Goal: Use online tool/utility: Utilize a website feature to perform a specific function

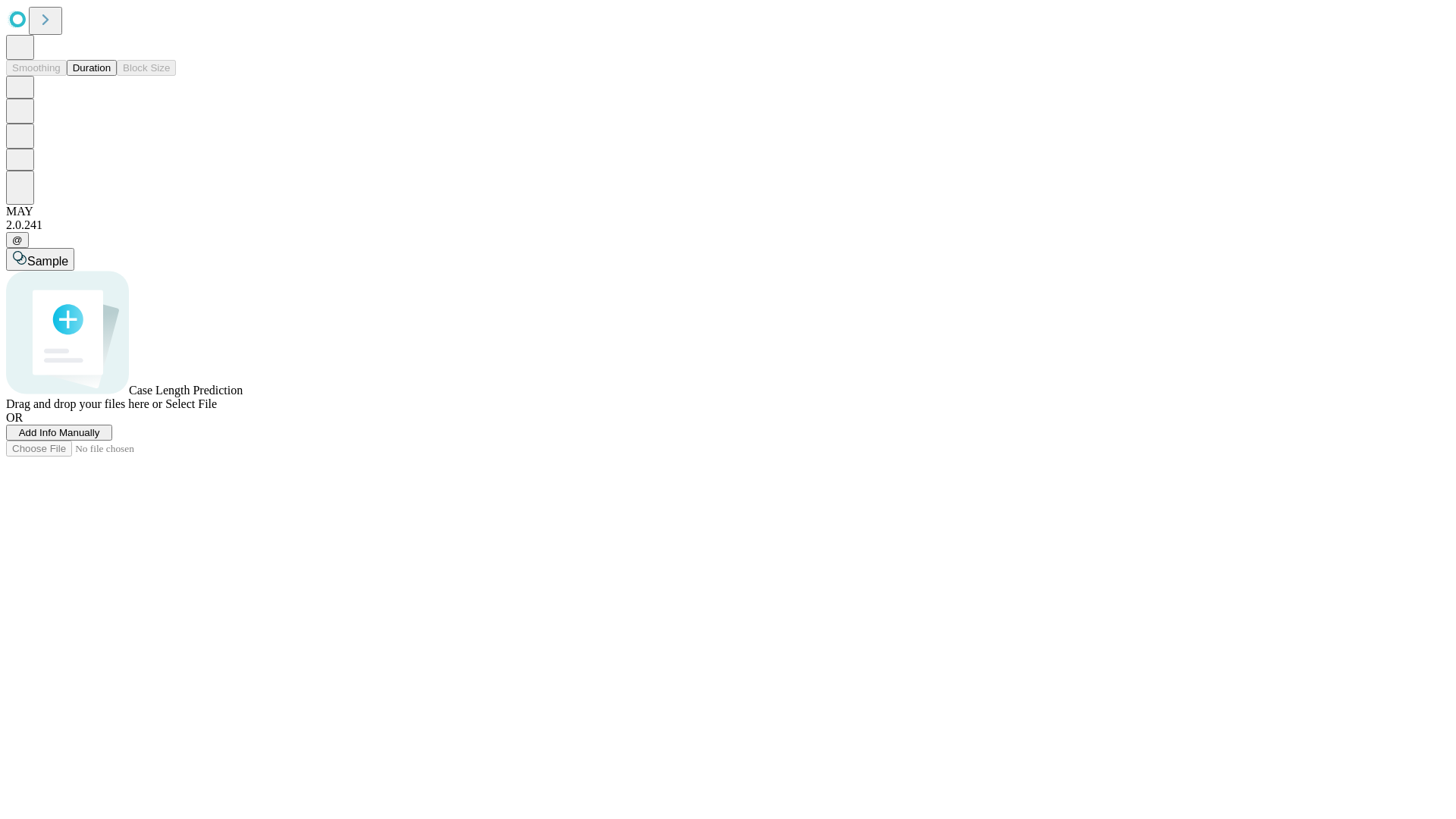
click at [100, 438] on span "Add Info Manually" at bounding box center [59, 433] width 81 height 11
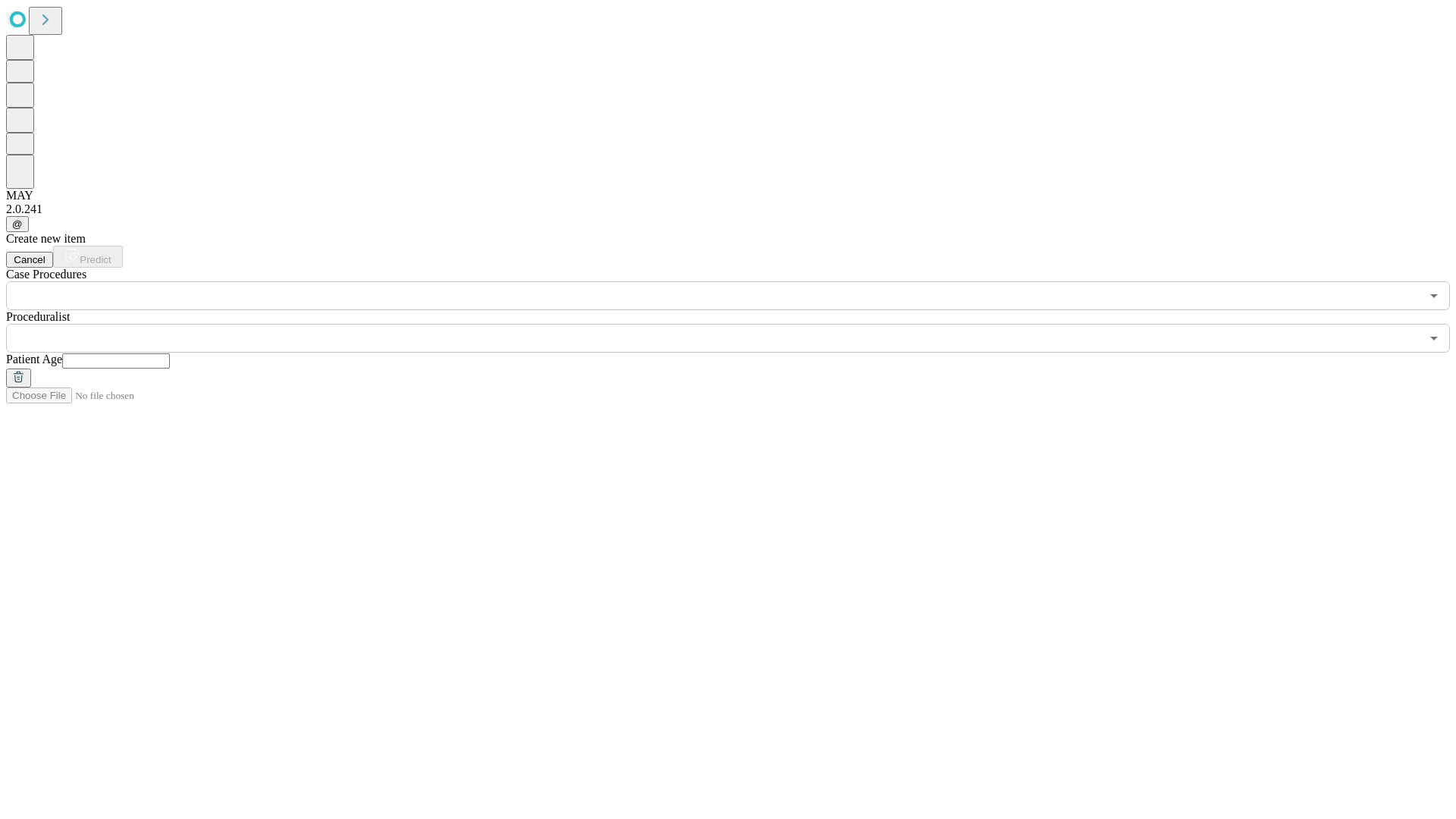
click at [170, 354] on input "text" at bounding box center [116, 361] width 108 height 15
type input "**"
click at [738, 324] on input "text" at bounding box center [714, 338] width 1414 height 29
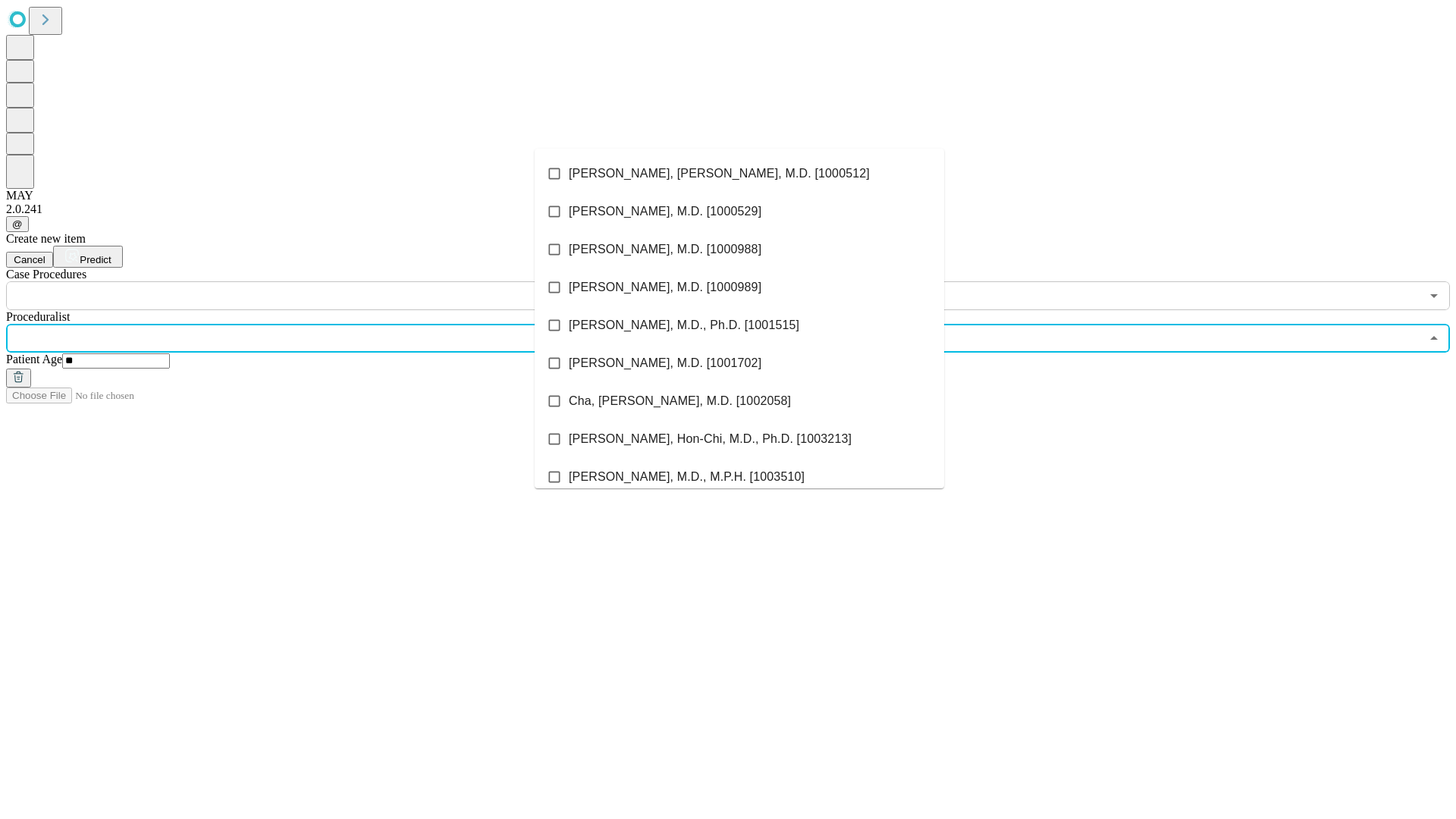
click at [739, 174] on li "[PERSON_NAME], [PERSON_NAME], M.D. [1000512]" at bounding box center [739, 173] width 410 height 38
click at [318, 282] on input "text" at bounding box center [714, 296] width 1414 height 29
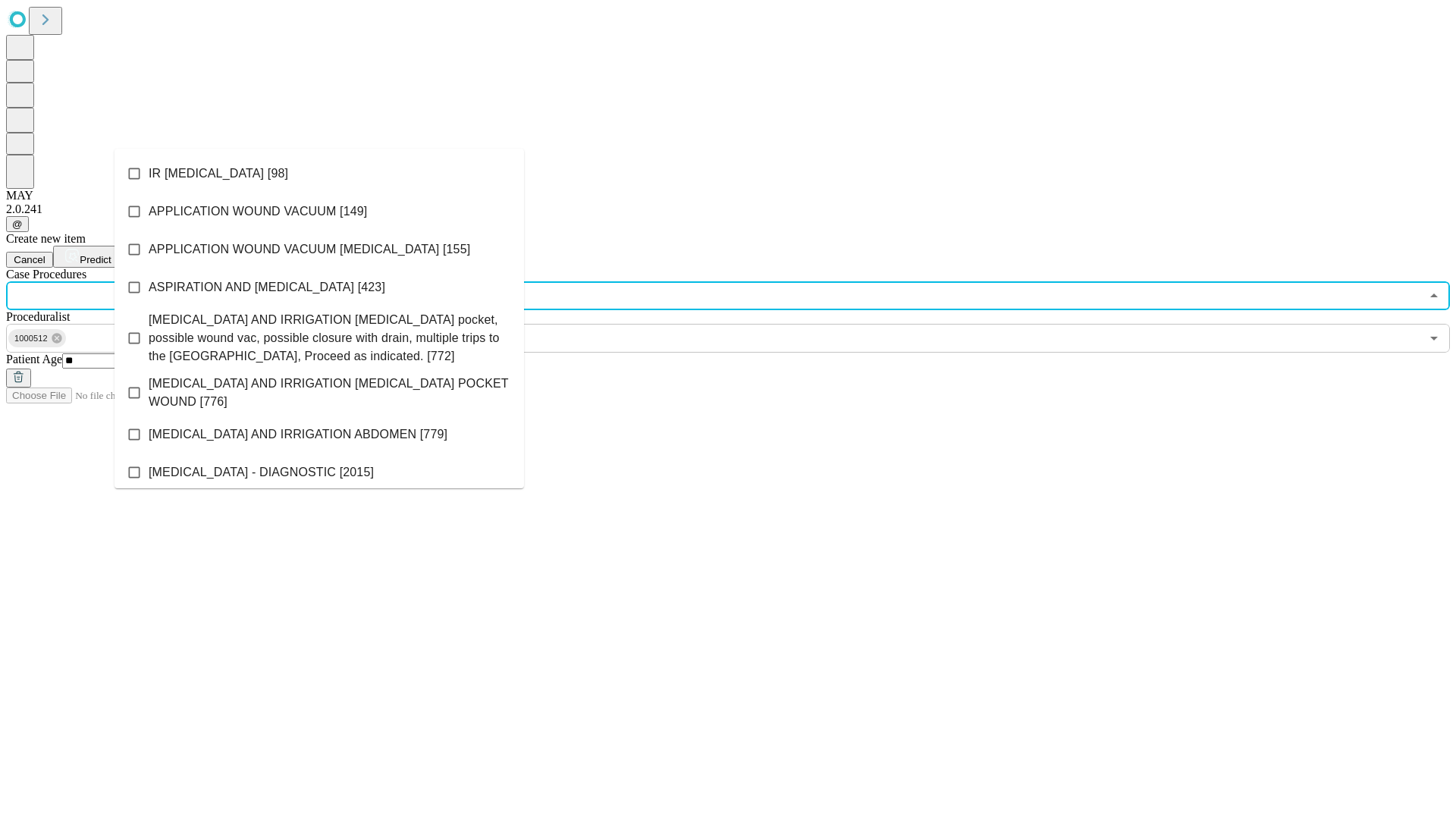
click at [319, 174] on li "IR [MEDICAL_DATA] [98]" at bounding box center [319, 173] width 410 height 38
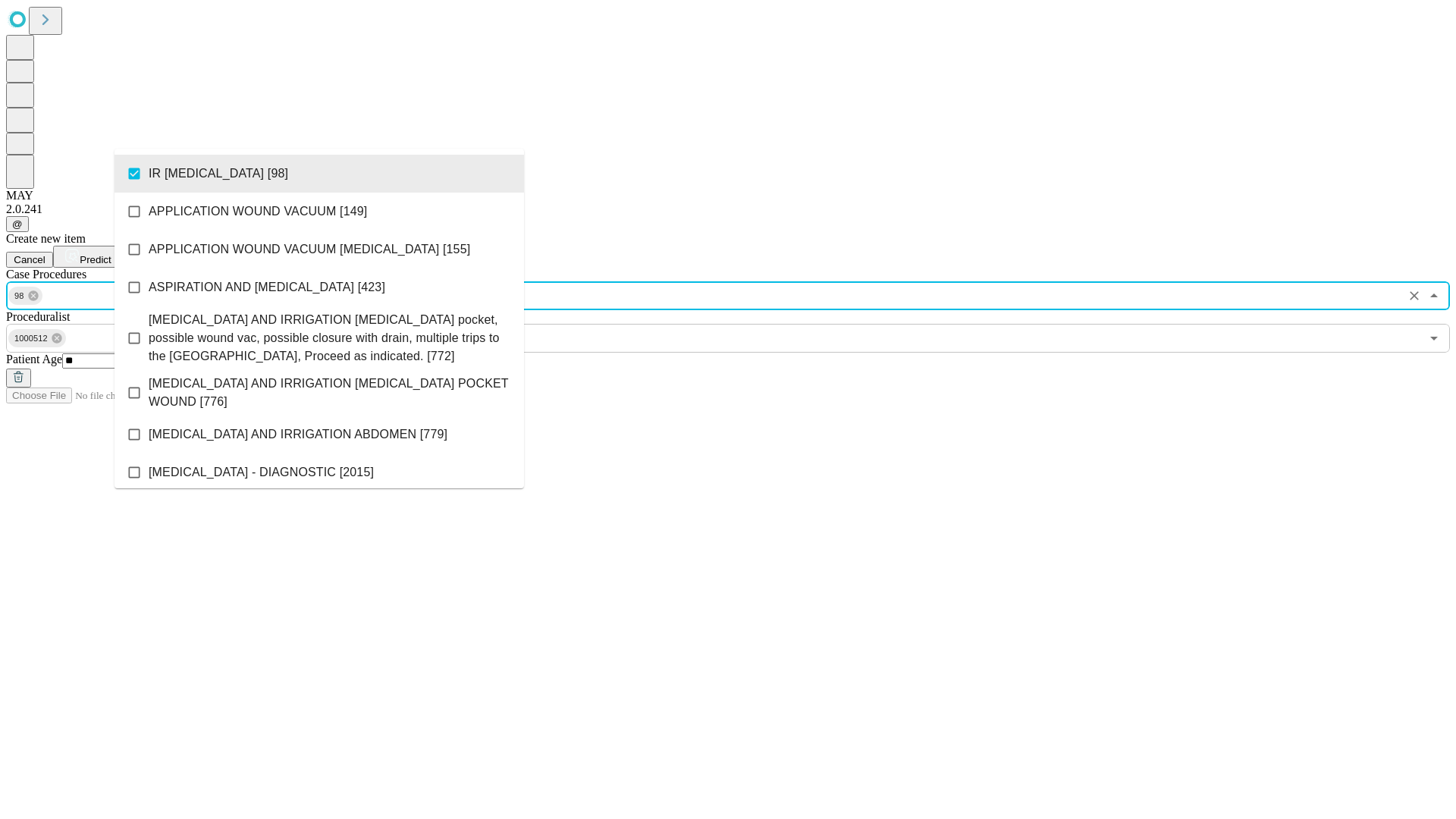
click at [110, 254] on span "Predict" at bounding box center [95, 260] width 31 height 11
